Goal: Book appointment/travel/reservation

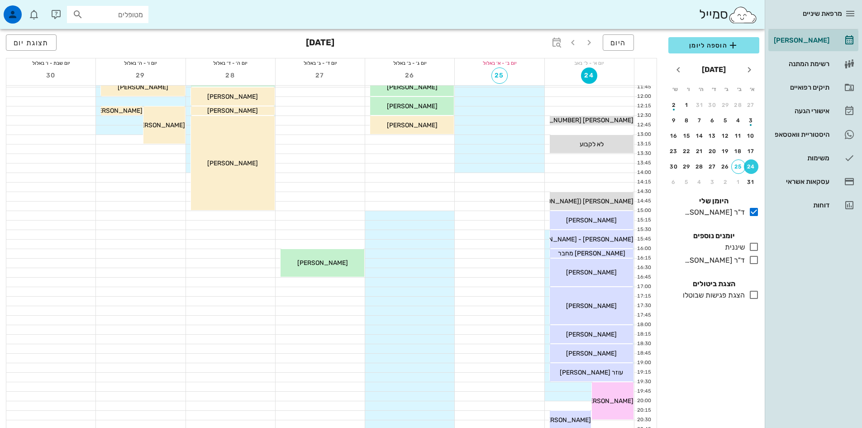
scroll to position [181, 0]
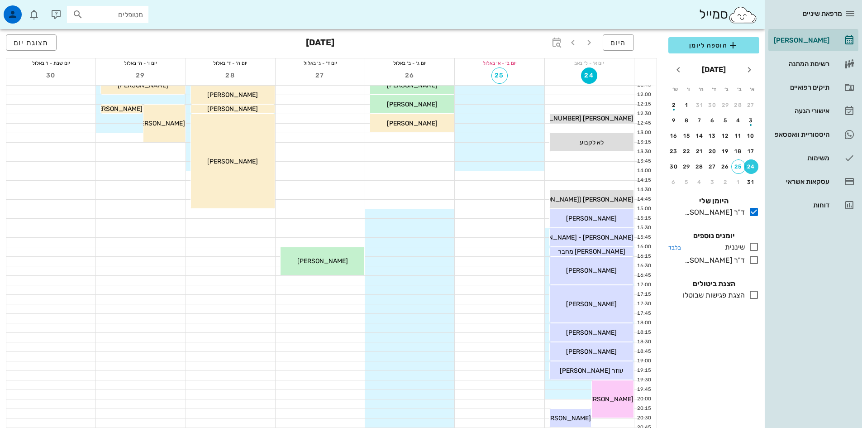
click at [756, 245] on icon at bounding box center [754, 246] width 11 height 11
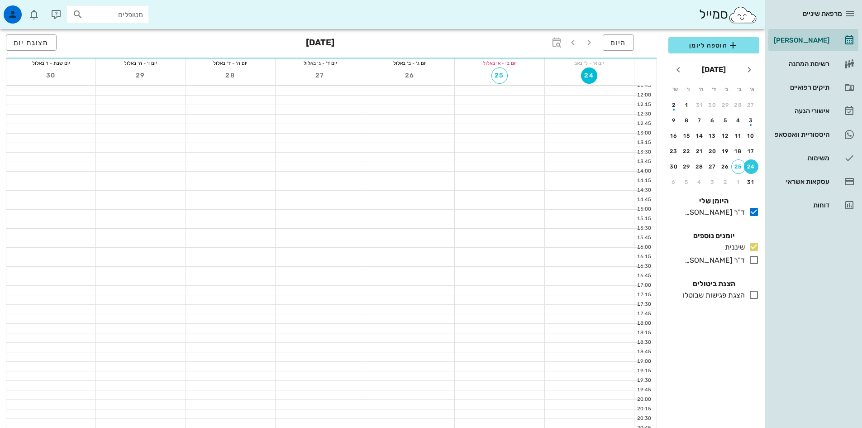
scroll to position [181, 0]
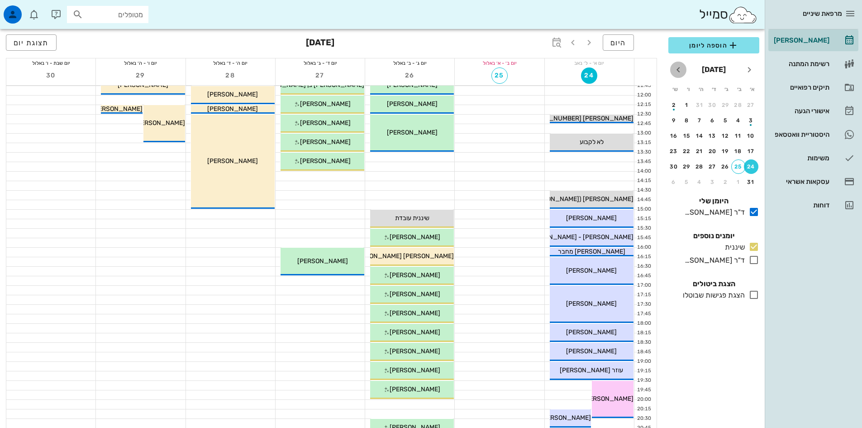
click at [678, 66] on icon "חודש הבא" at bounding box center [678, 69] width 11 height 11
drag, startPoint x: 804, startPoint y: 35, endPoint x: 311, endPoint y: 246, distance: 535.6
click at [804, 35] on div "[PERSON_NAME]" at bounding box center [800, 40] width 57 height 14
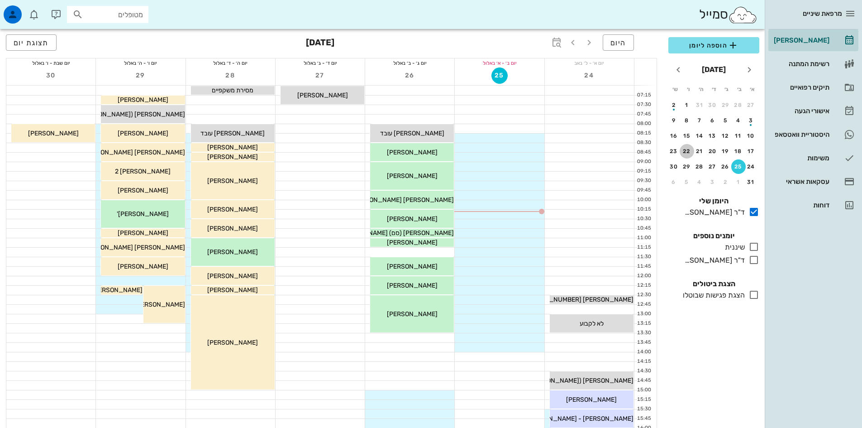
click at [688, 150] on div "22" at bounding box center [687, 151] width 14 height 6
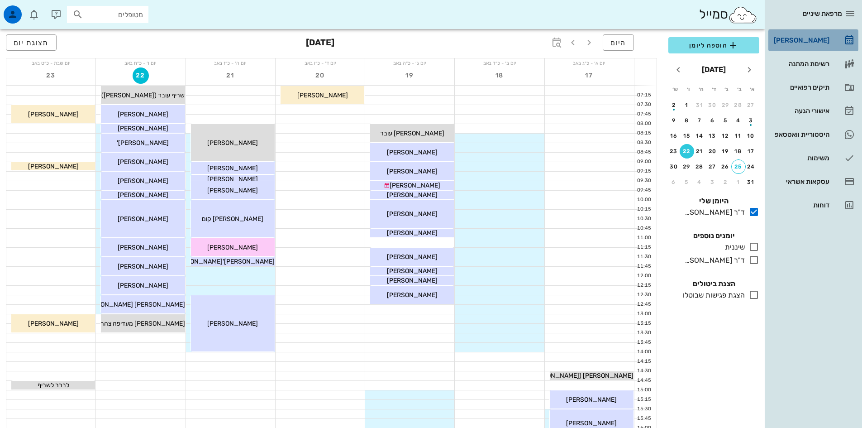
click at [810, 42] on div "[PERSON_NAME]" at bounding box center [800, 40] width 57 height 7
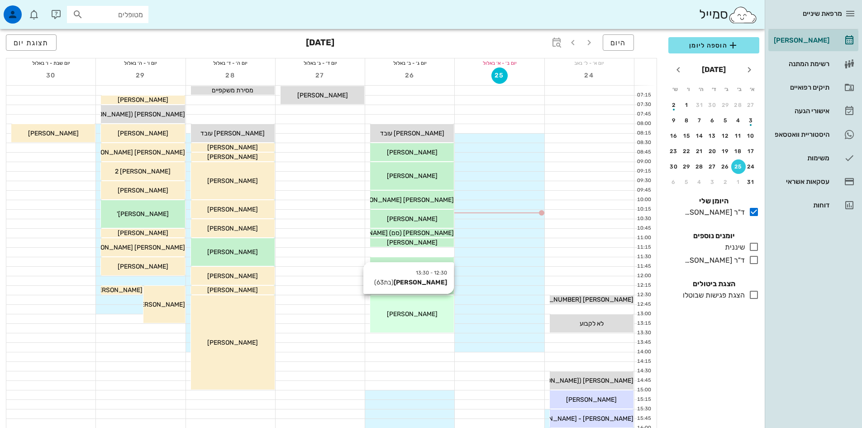
drag, startPoint x: 422, startPoint y: 318, endPoint x: 398, endPoint y: 315, distance: 24.6
click at [398, 315] on span "פנינה שמחון" at bounding box center [412, 314] width 51 height 8
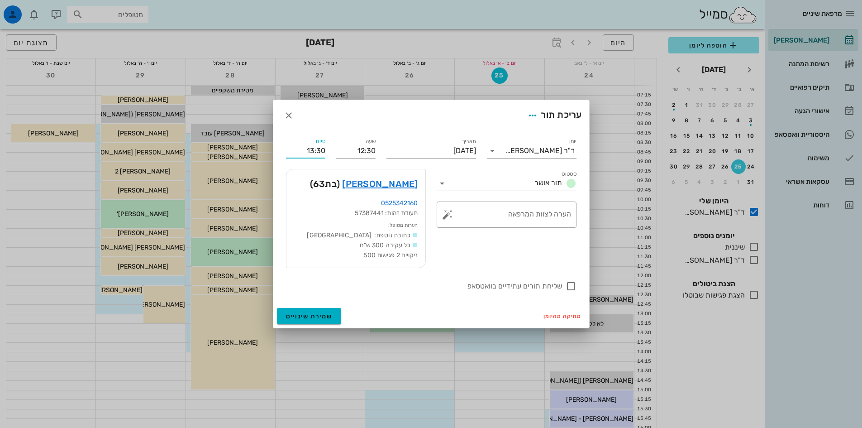
click at [302, 153] on input "13:30" at bounding box center [305, 150] width 39 height 14
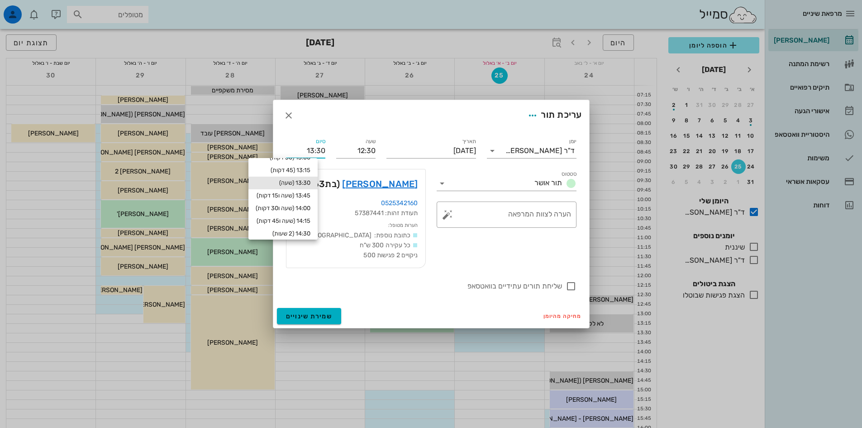
scroll to position [51, 0]
click at [311, 231] on div "14:30 (2 שעות)" at bounding box center [283, 231] width 55 height 7
type input "14:30"
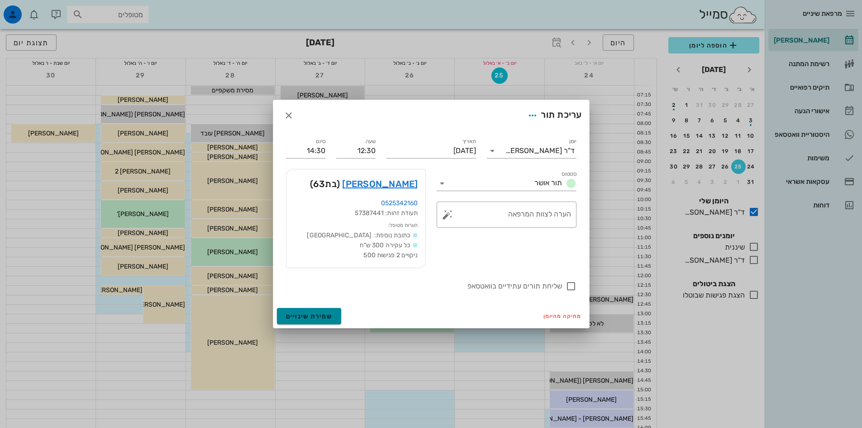
click at [322, 315] on span "שמירת שינויים" at bounding box center [309, 316] width 47 height 8
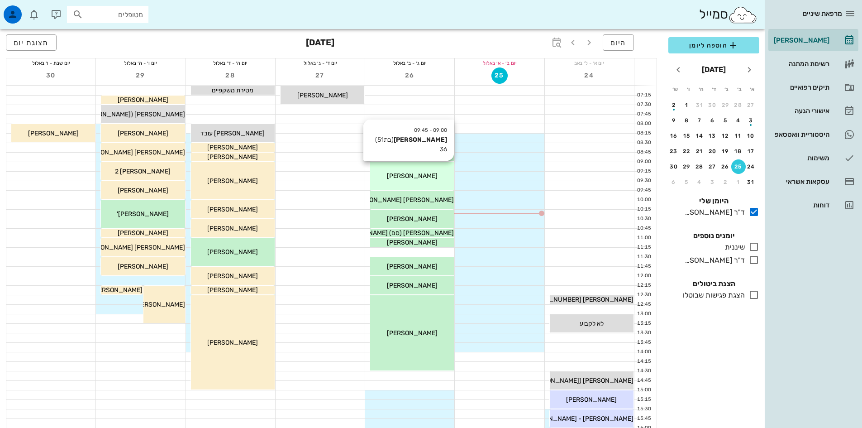
click at [421, 165] on div "09:00 - 09:45 נעה כהן אליהו (בת 51 ) 36 נעה כהן אליהו" at bounding box center [412, 176] width 84 height 28
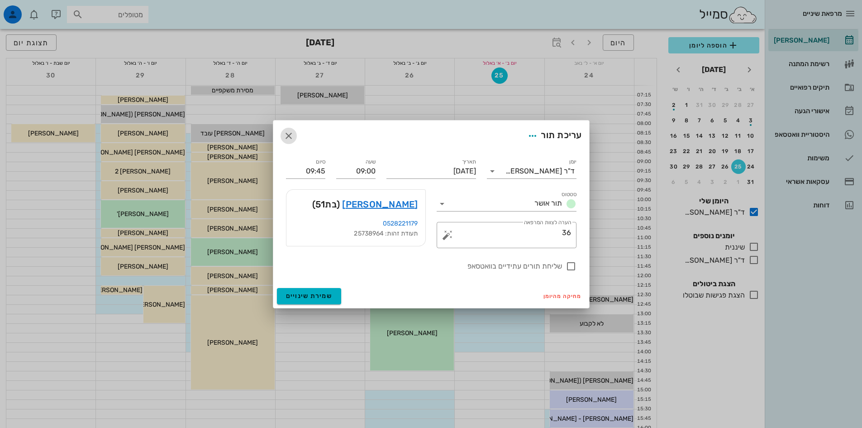
click at [288, 136] on icon "button" at bounding box center [288, 135] width 11 height 11
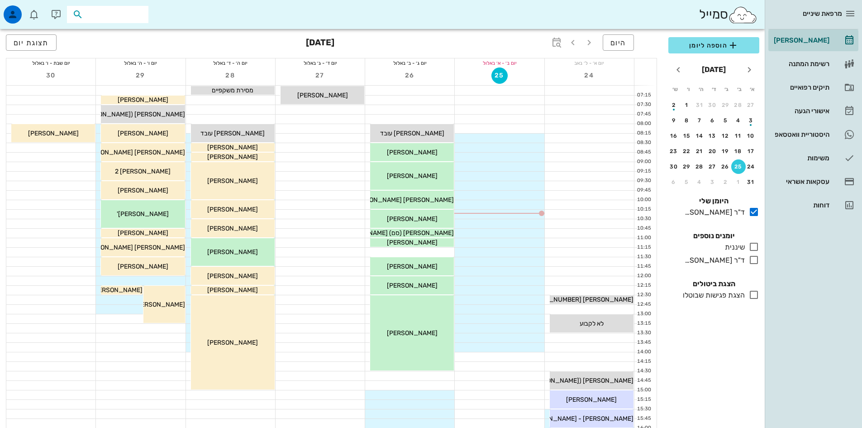
click at [124, 11] on input "text" at bounding box center [114, 15] width 58 height 12
